Goal: Communication & Community: Answer question/provide support

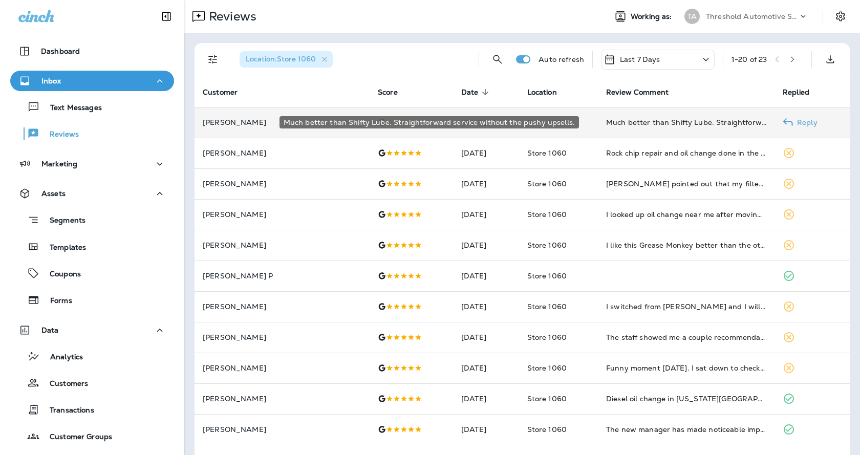
drag, startPoint x: 629, startPoint y: 124, endPoint x: 564, endPoint y: 135, distance: 66.5
click at [563, 134] on td "Store 1060" at bounding box center [558, 122] width 79 height 31
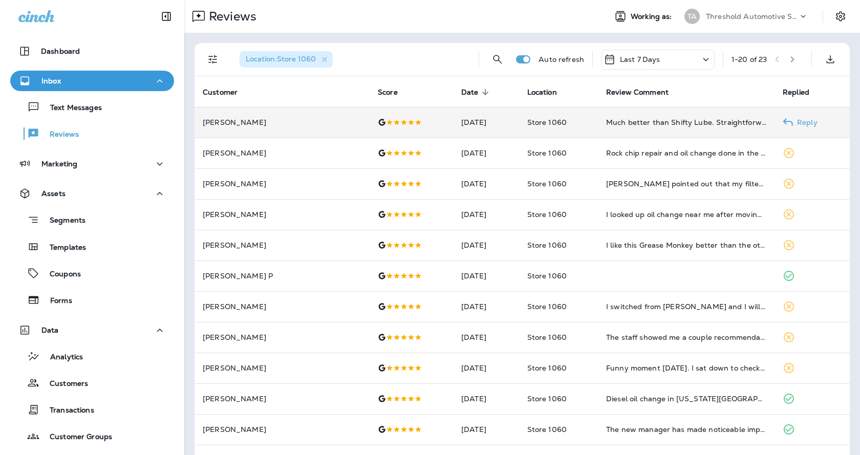
click at [793, 120] on p "Reply" at bounding box center [805, 122] width 25 height 8
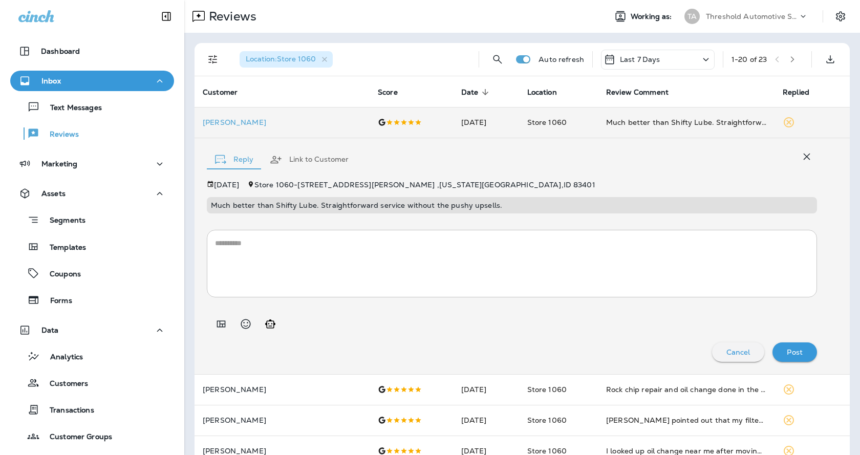
click at [269, 321] on icon "Generate AI response" at bounding box center [270, 323] width 10 height 9
type textarea "**********"
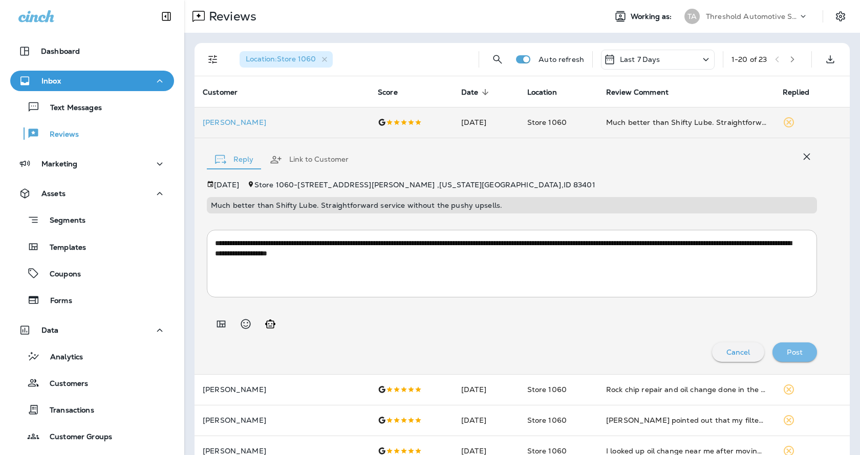
click at [787, 348] on p "Post" at bounding box center [795, 352] width 16 height 8
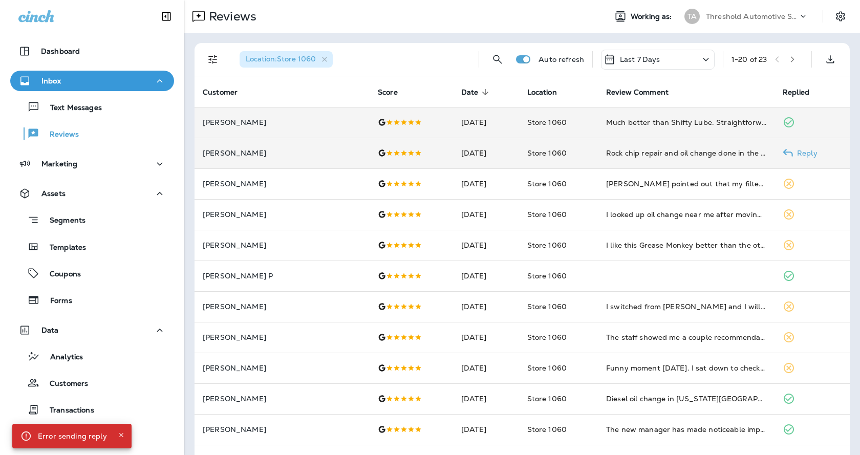
click at [793, 152] on p "Reply" at bounding box center [805, 153] width 25 height 8
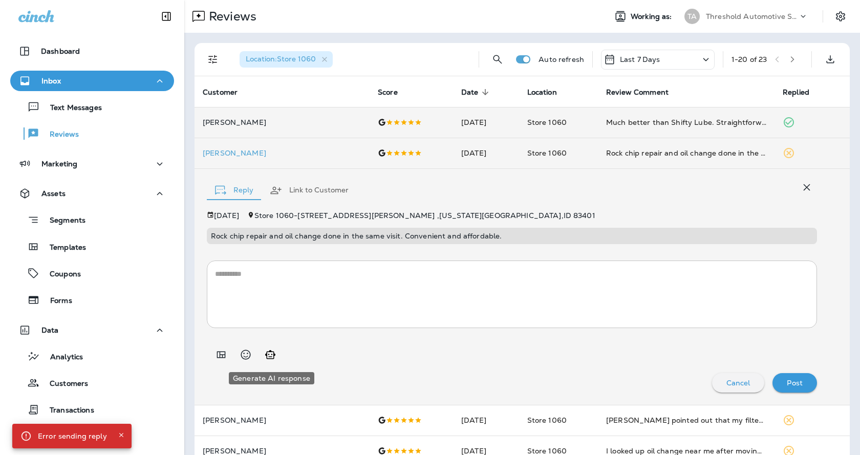
click at [267, 351] on icon "Generate AI response" at bounding box center [270, 355] width 12 height 12
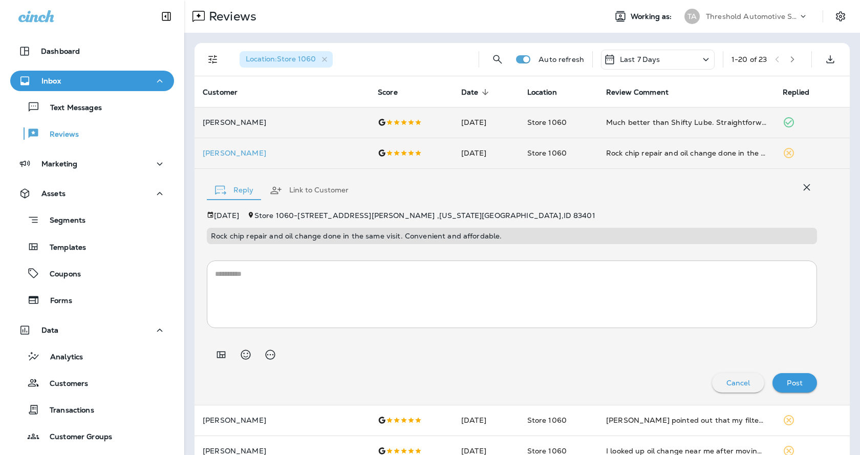
type textarea "**********"
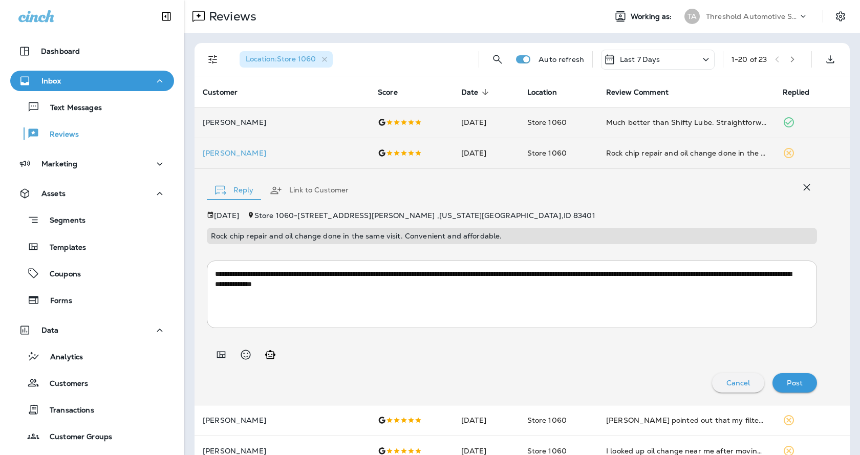
click at [788, 381] on p "Post" at bounding box center [795, 383] width 16 height 8
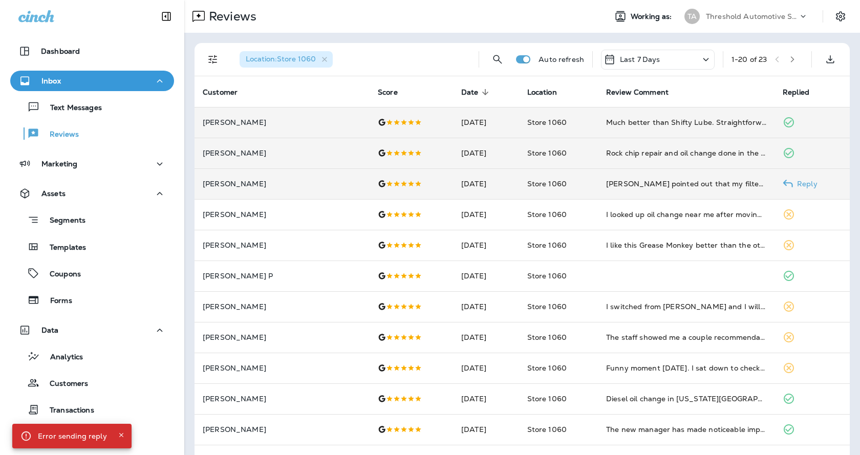
click at [783, 179] on icon at bounding box center [788, 184] width 10 height 10
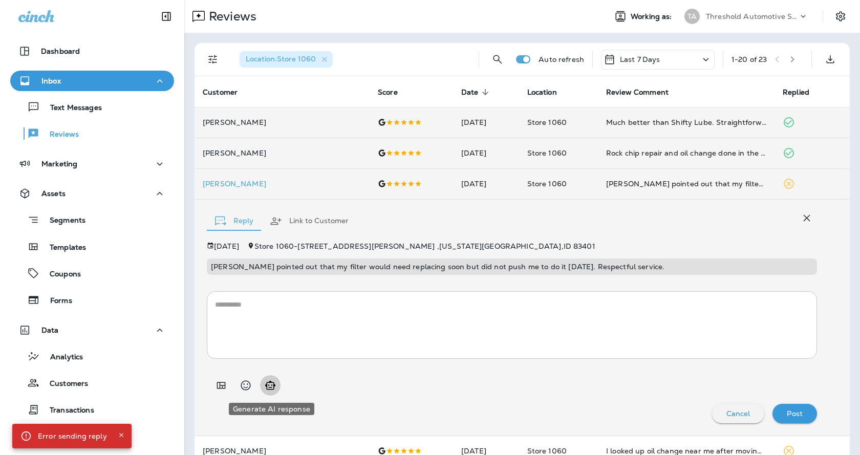
click at [266, 379] on icon "Generate AI response" at bounding box center [270, 385] width 12 height 12
type textarea "**********"
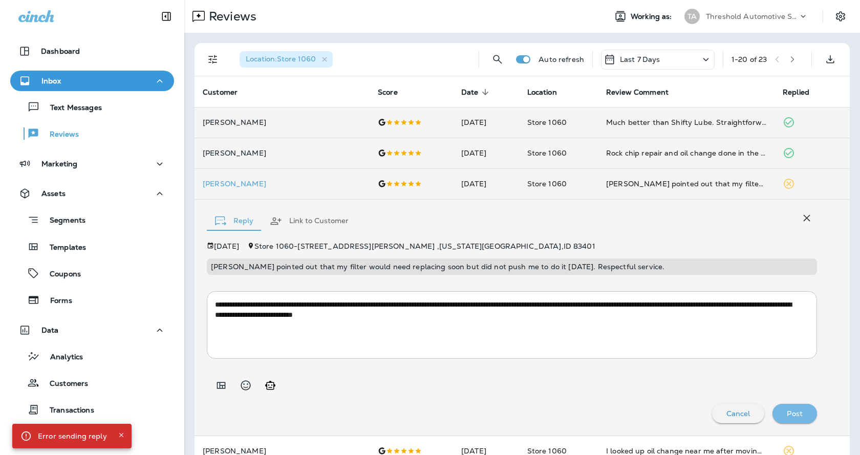
click at [795, 410] on div "Post" at bounding box center [795, 413] width 28 height 13
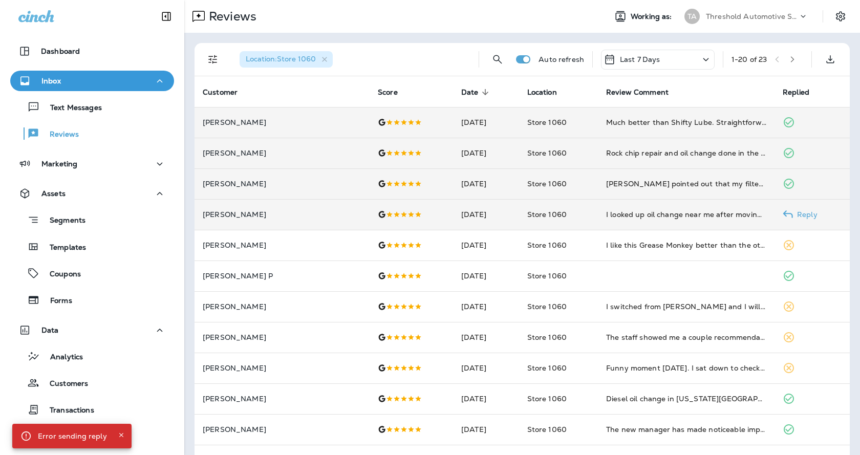
click at [793, 212] on p "Reply" at bounding box center [805, 214] width 25 height 8
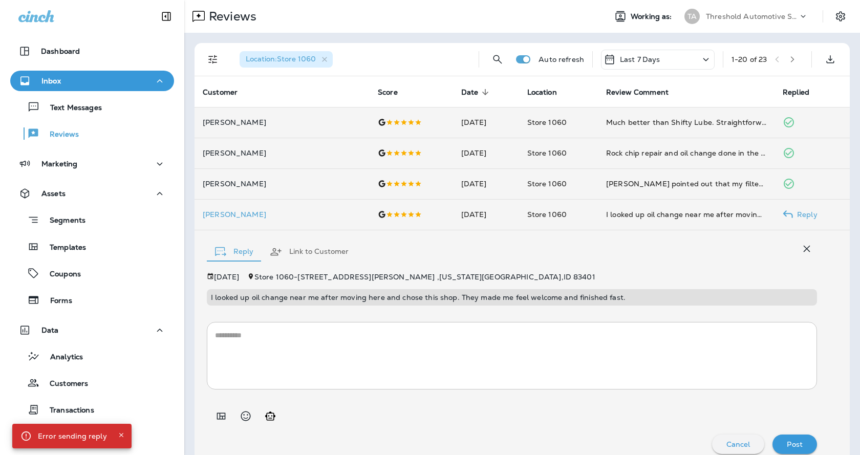
scroll to position [11, 0]
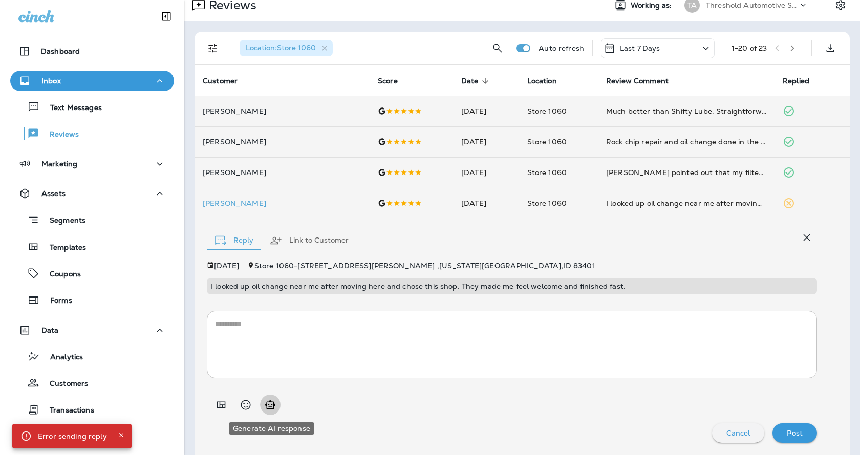
click at [261, 408] on button "Generate AI response" at bounding box center [270, 405] width 20 height 20
type textarea "**********"
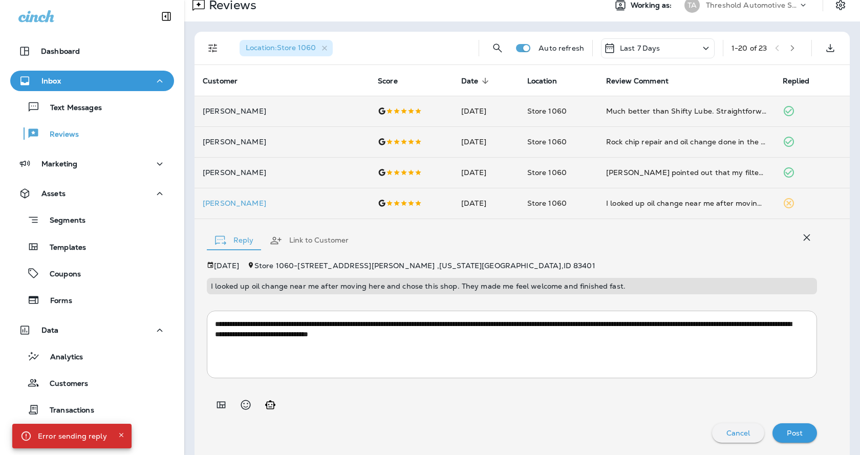
click at [788, 435] on p "Post" at bounding box center [795, 433] width 16 height 8
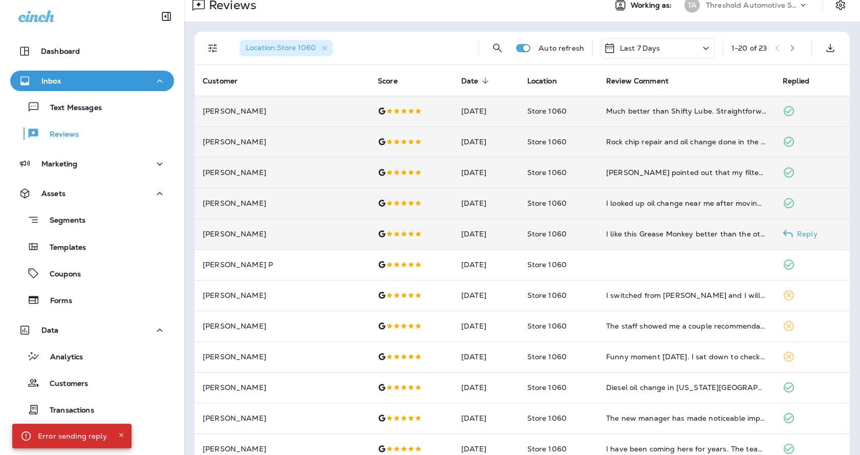
click at [798, 235] on p "Reply" at bounding box center [805, 234] width 25 height 8
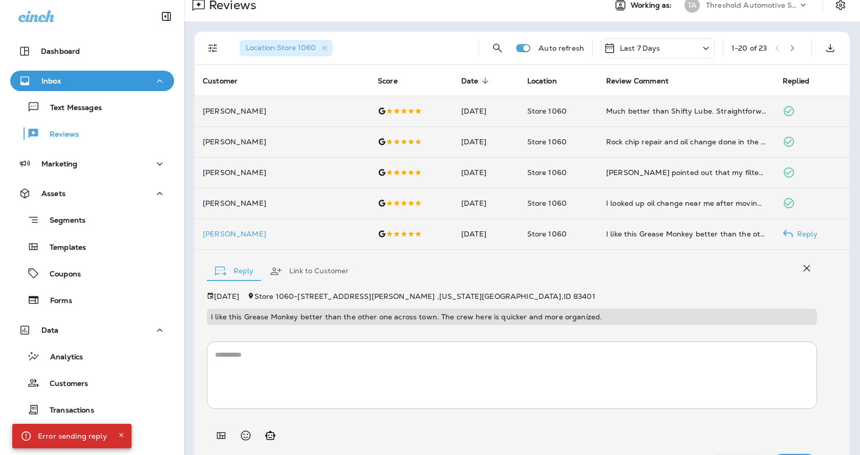
scroll to position [42, 0]
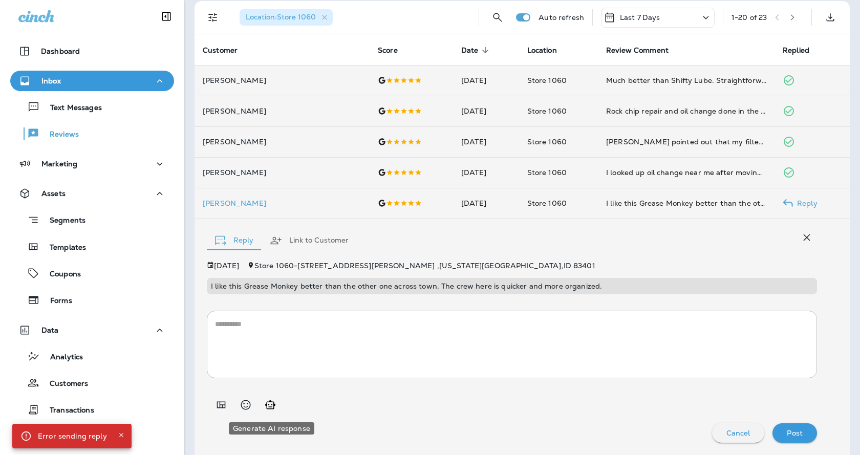
click at [273, 412] on button "Generate AI response" at bounding box center [270, 405] width 20 height 20
type textarea "**********"
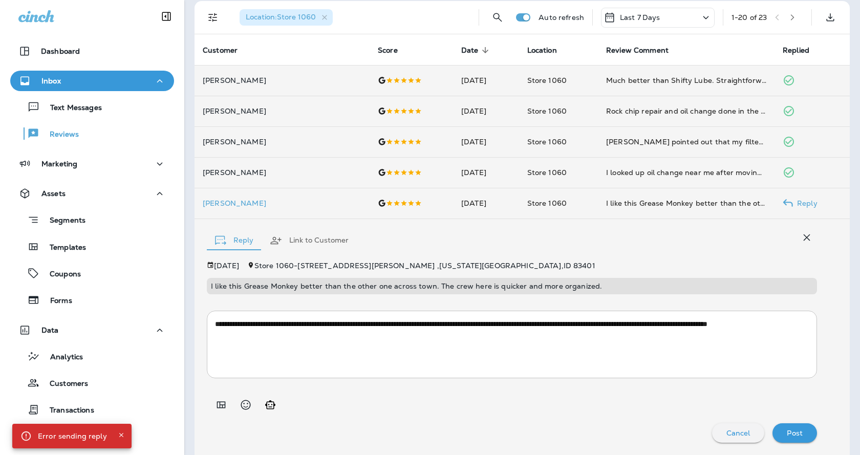
click at [796, 439] on div "Post" at bounding box center [795, 432] width 28 height 13
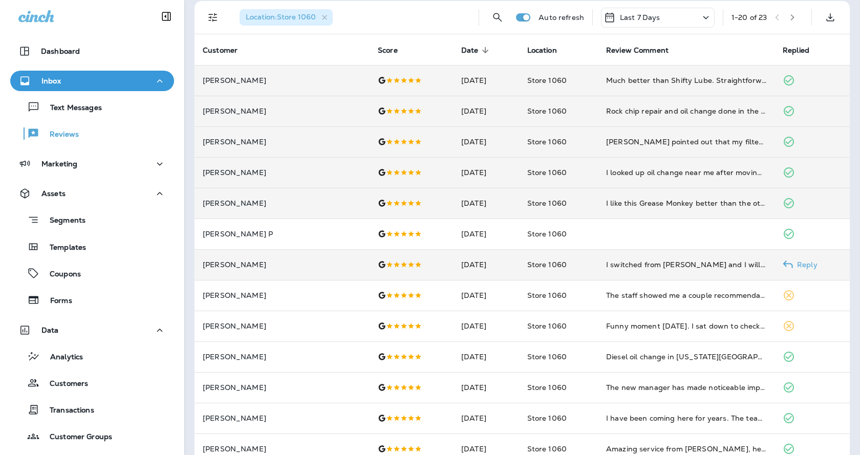
click at [783, 260] on icon at bounding box center [788, 265] width 10 height 10
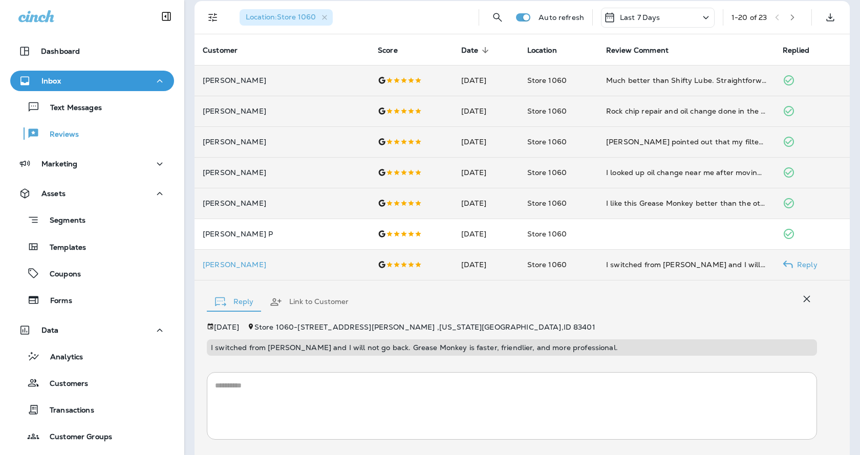
scroll to position [103, 0]
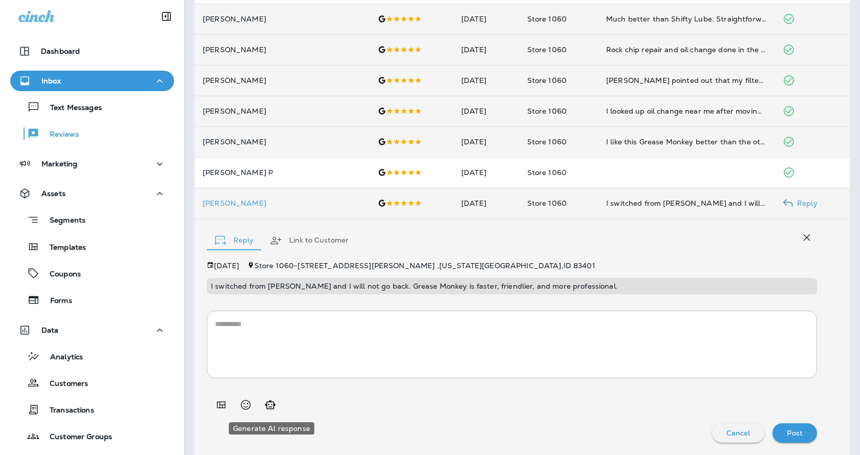
click at [272, 405] on icon "Generate AI response" at bounding box center [270, 405] width 12 height 12
type textarea "**********"
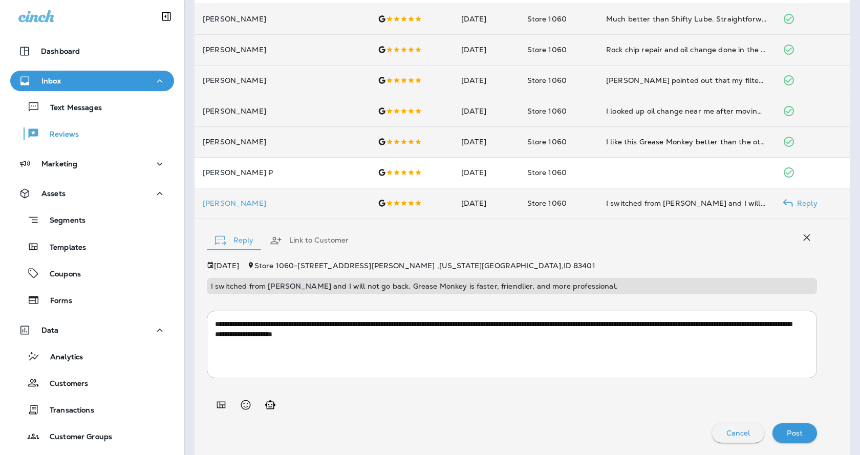
click at [787, 431] on p "Post" at bounding box center [795, 433] width 16 height 8
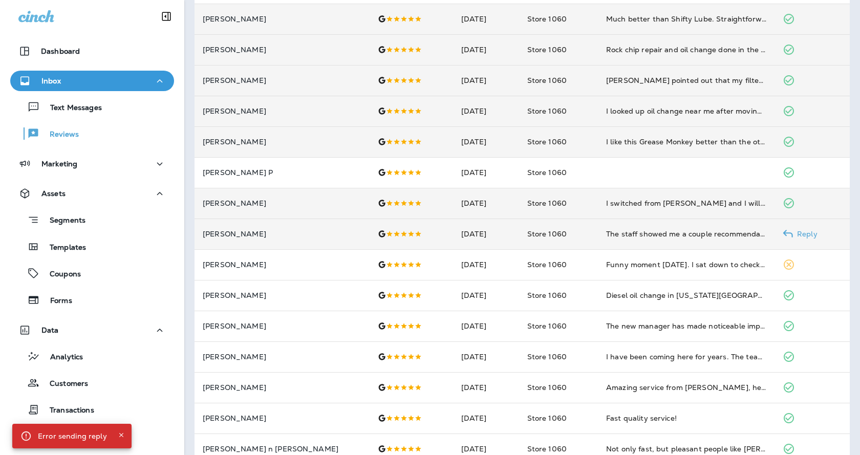
click at [793, 232] on p "Reply" at bounding box center [805, 234] width 25 height 8
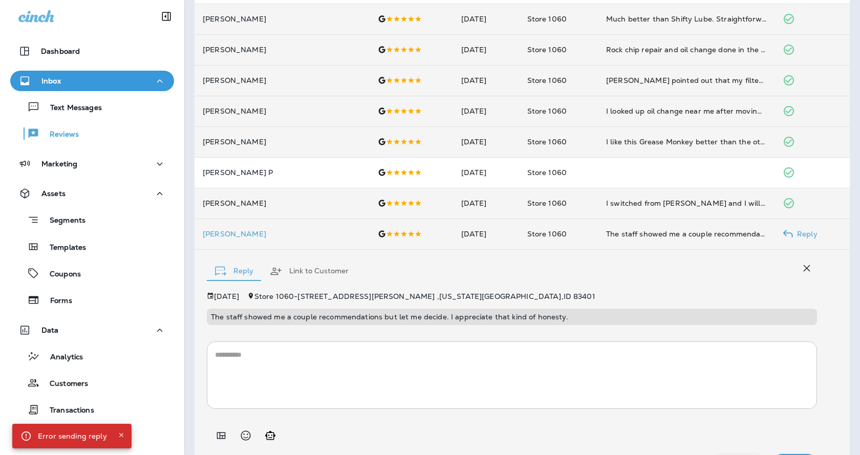
scroll to position [134, 0]
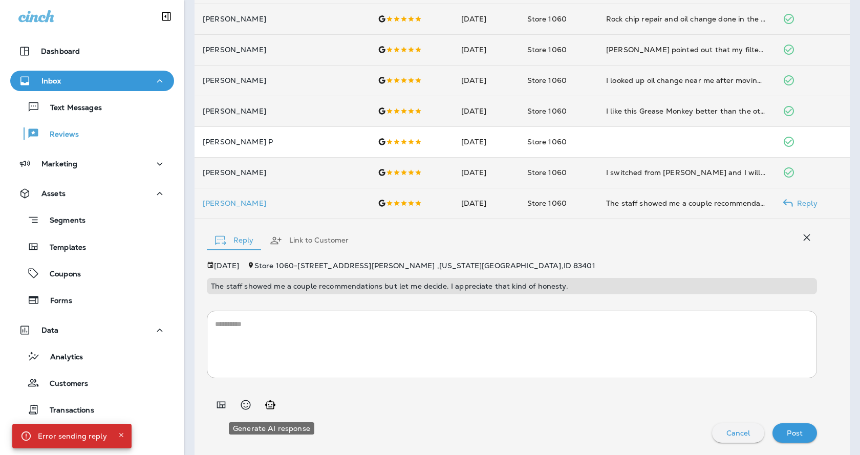
click at [275, 405] on icon "Generate AI response" at bounding box center [270, 405] width 12 height 12
type textarea "**********"
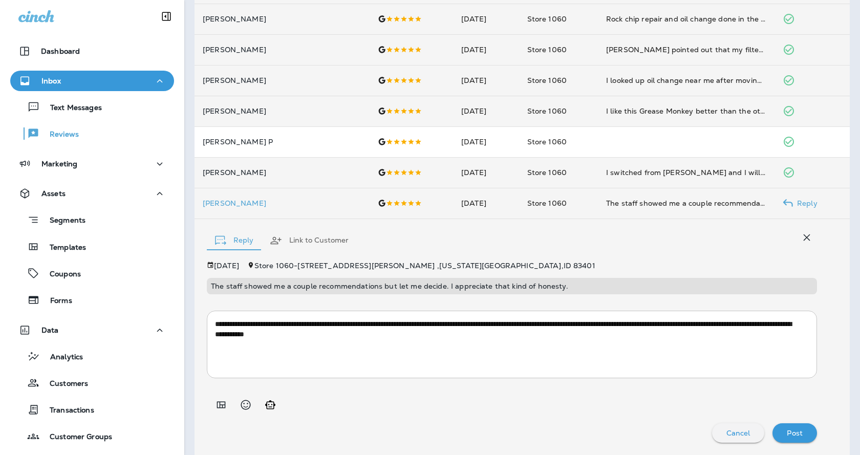
click at [797, 430] on div "Post" at bounding box center [795, 432] width 28 height 13
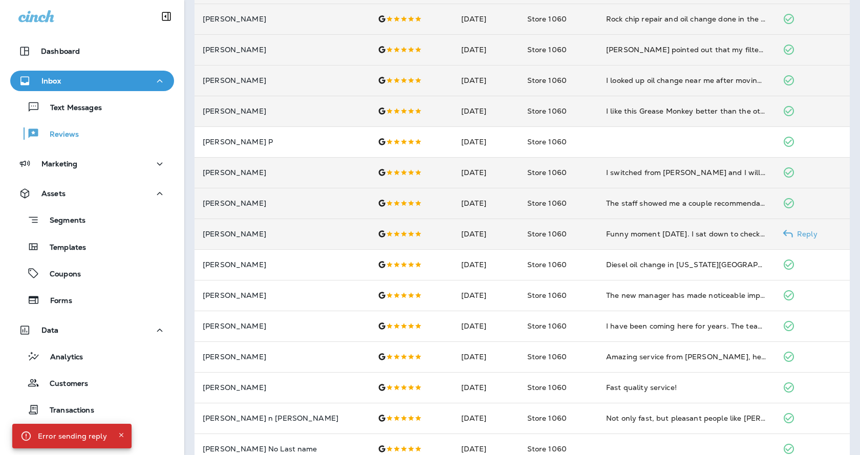
click at [783, 233] on use at bounding box center [788, 234] width 10 height 8
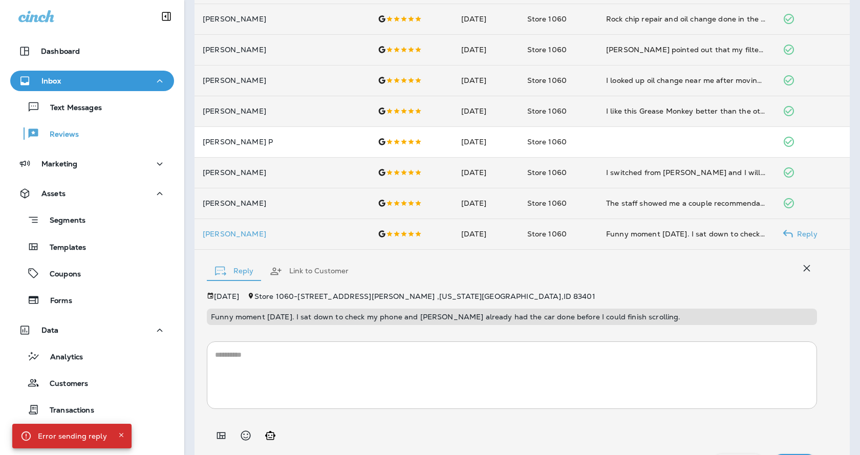
scroll to position [165, 0]
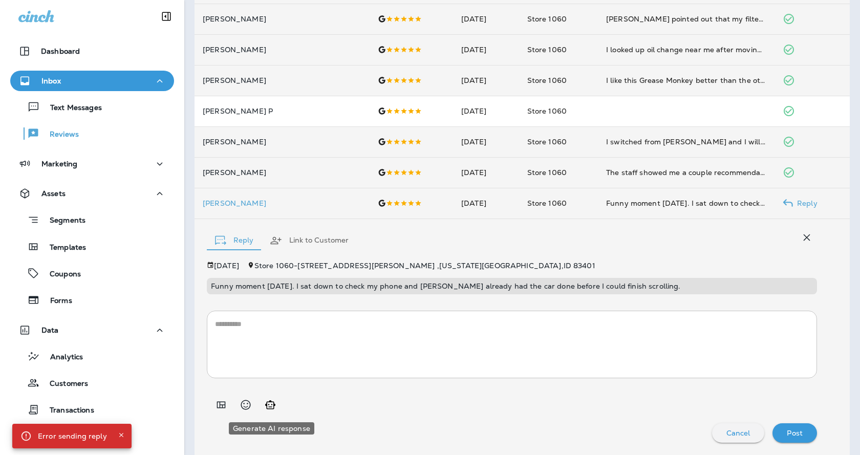
click at [276, 405] on button "Generate AI response" at bounding box center [270, 405] width 20 height 20
type textarea "**********"
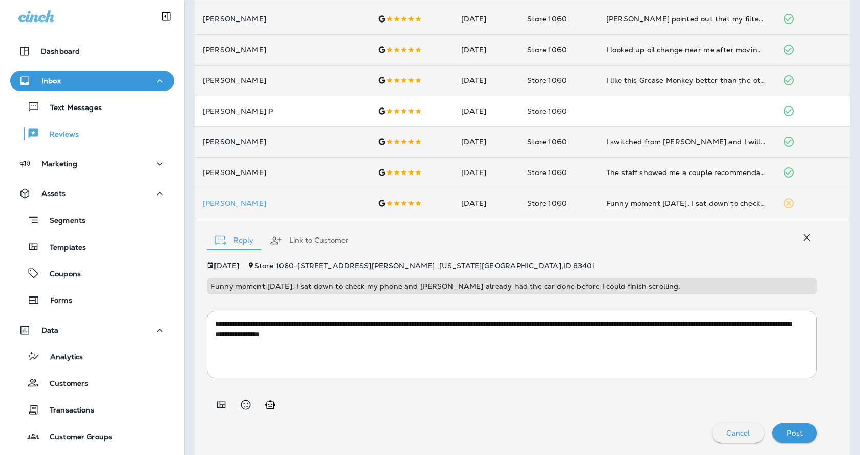
click at [795, 426] on div "Post" at bounding box center [795, 432] width 28 height 13
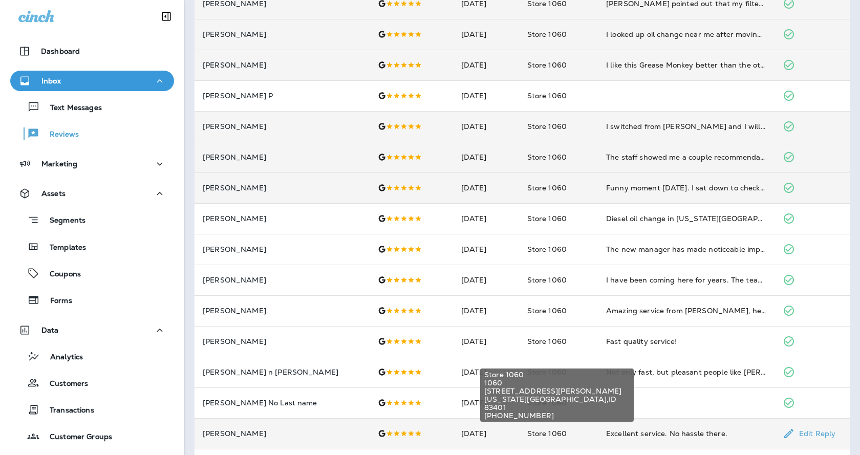
scroll to position [0, 0]
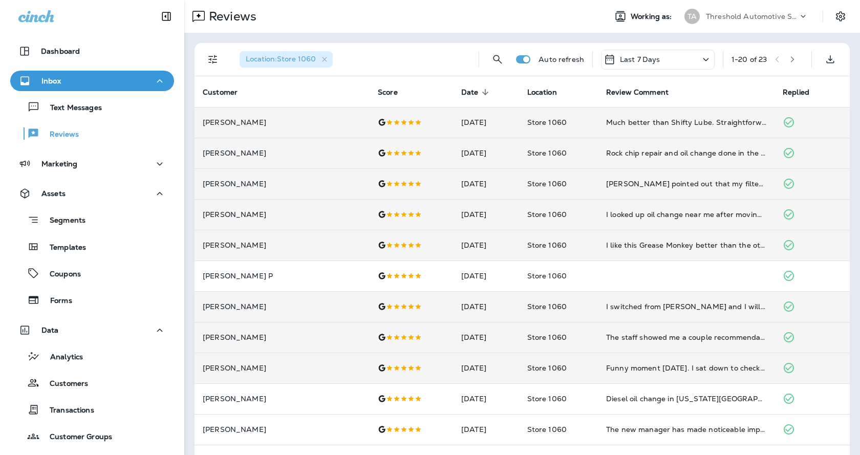
click at [331, 58] on div "Location : Store 1060" at bounding box center [286, 59] width 93 height 16
click at [325, 58] on icon "button" at bounding box center [324, 59] width 9 height 9
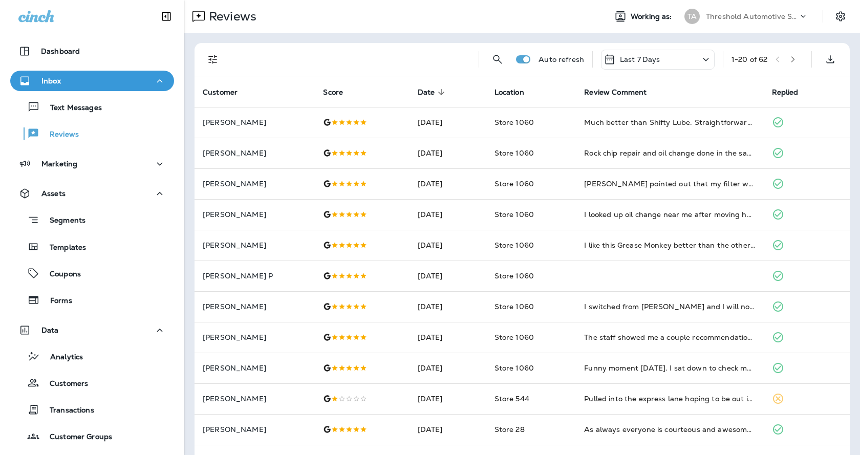
click at [208, 58] on icon "Filters" at bounding box center [213, 59] width 12 height 12
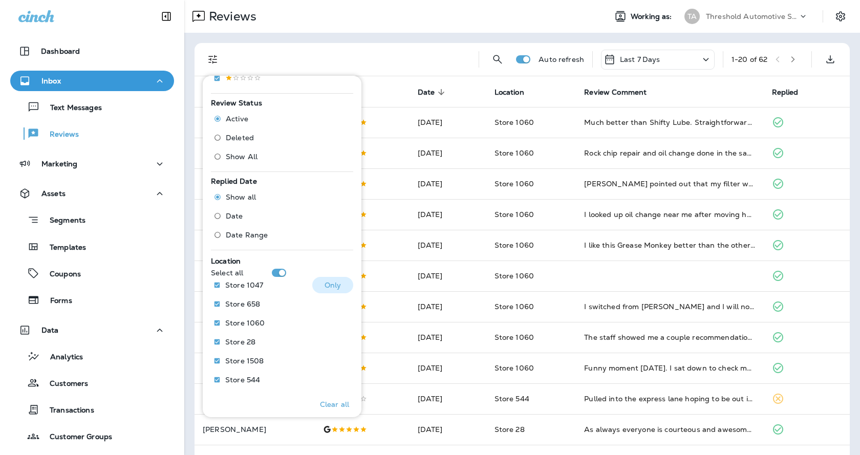
scroll to position [303, 0]
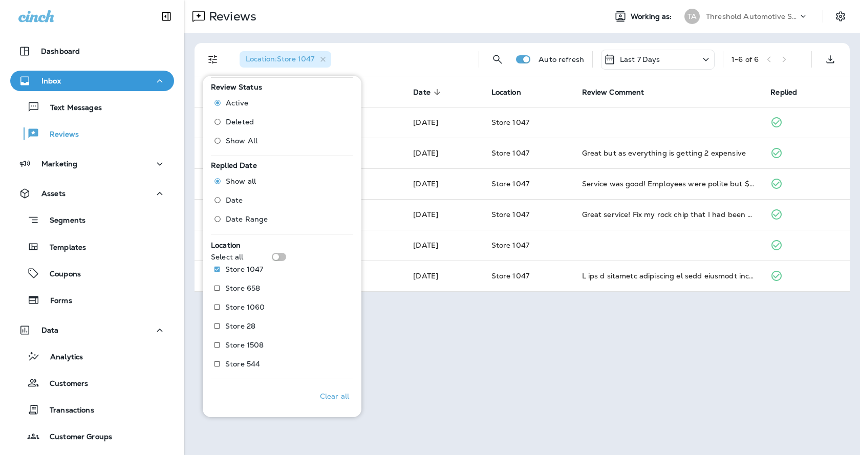
click at [521, 362] on div "Reviews Working as: TA Threshold Automotive Service dba Grease Monkey Location …" at bounding box center [522, 227] width 676 height 455
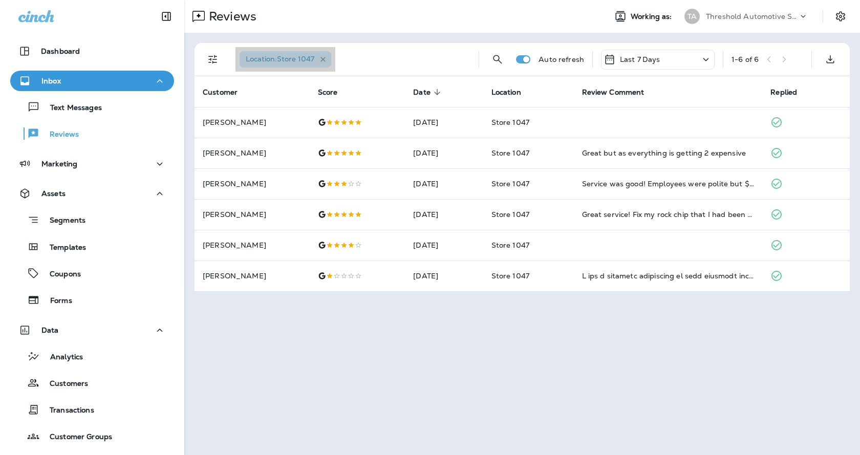
click at [326, 56] on icon "button" at bounding box center [323, 59] width 9 height 9
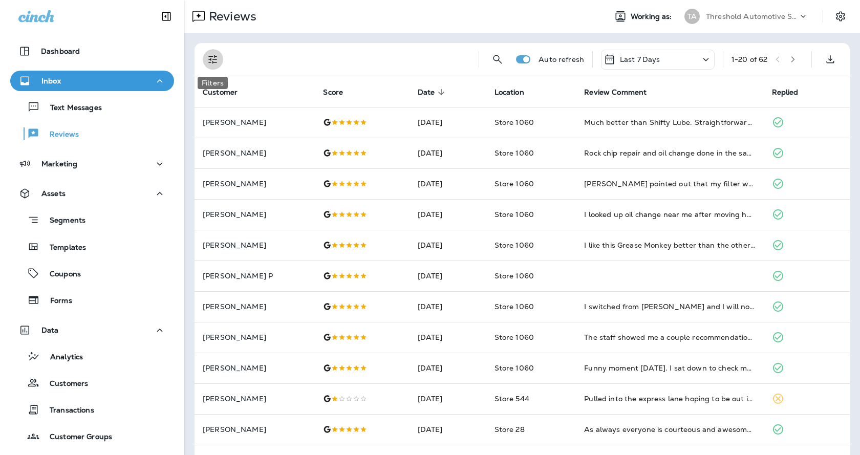
click at [213, 60] on icon "Filters" at bounding box center [213, 59] width 12 height 12
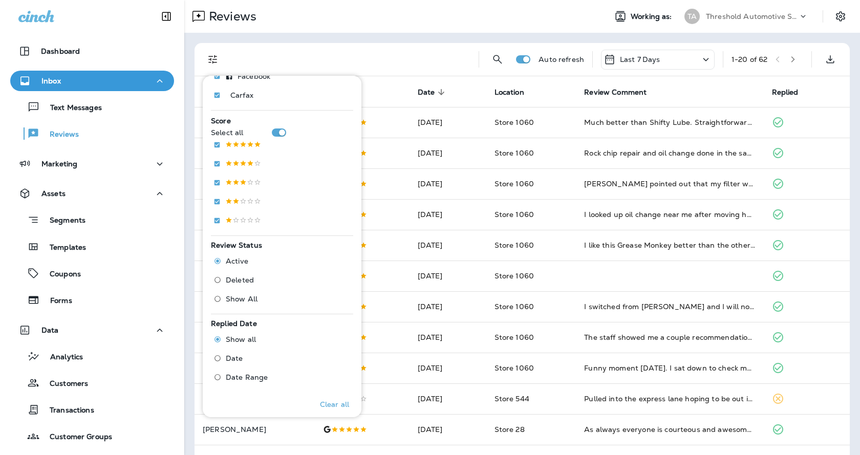
scroll to position [303, 0]
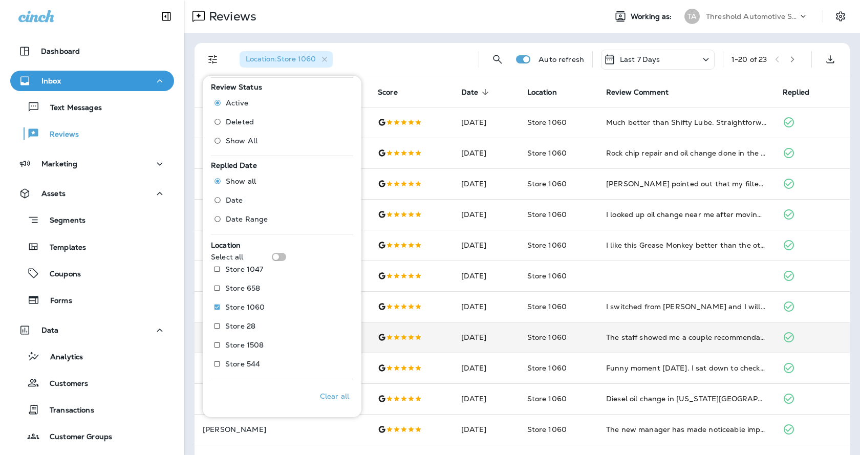
click at [519, 351] on td "Store 1060" at bounding box center [558, 337] width 79 height 31
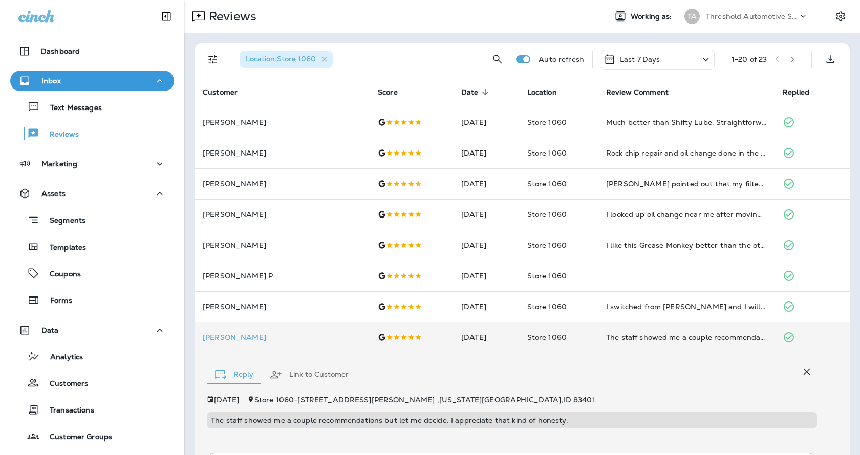
scroll to position [142, 0]
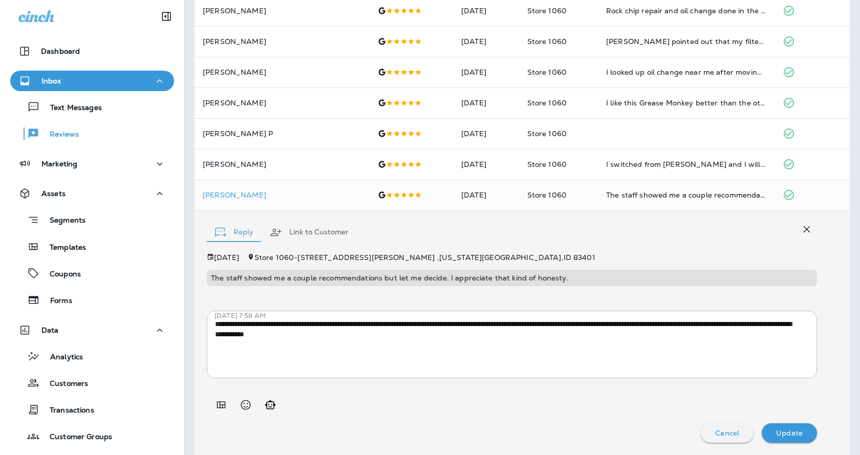
click at [804, 231] on icon "button" at bounding box center [807, 229] width 7 height 7
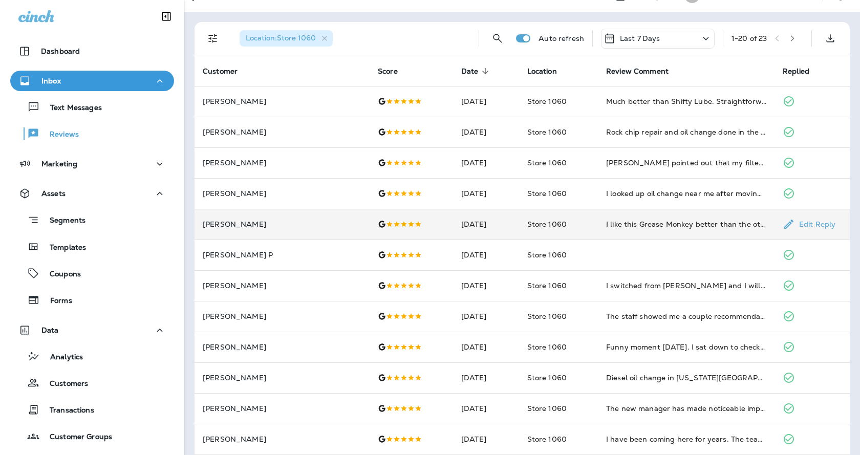
scroll to position [0, 0]
